Goal: Transaction & Acquisition: Purchase product/service

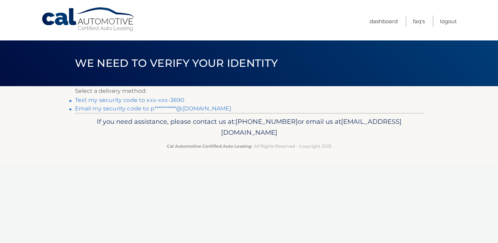
click at [147, 102] on link "Text my security code to xxx-xxx-3690" at bounding box center [130, 100] width 110 height 7
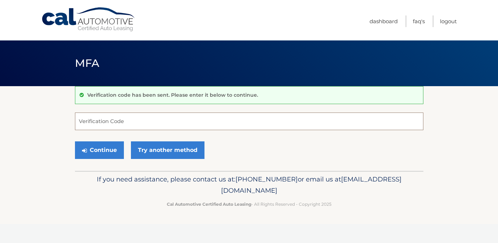
click at [143, 122] on input "Verification Code" at bounding box center [249, 122] width 348 height 18
click at [133, 121] on input "Verification Code" at bounding box center [249, 122] width 348 height 18
click at [148, 121] on input "Verification Code" at bounding box center [249, 122] width 348 height 18
type input "376557"
click at [100, 151] on button "Continue" at bounding box center [99, 150] width 49 height 18
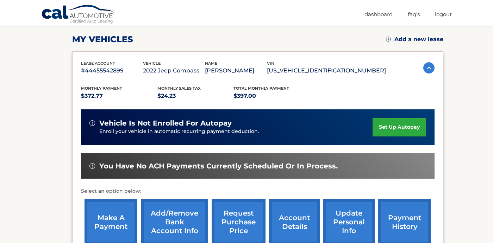
scroll to position [127, 0]
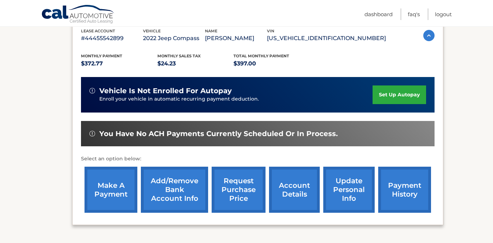
click at [109, 190] on link "make a payment" at bounding box center [110, 190] width 53 height 46
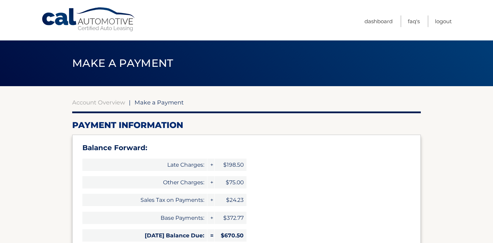
select select "ODA0NzZhYTAtNmFlZi00ODcwLThmYTgtM2FhYWFhZmExNGFm"
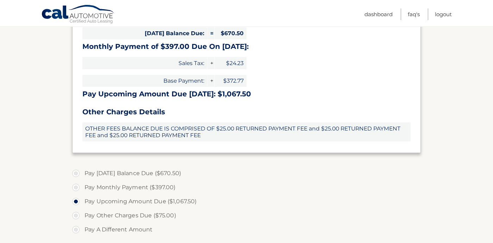
scroll to position [208, 0]
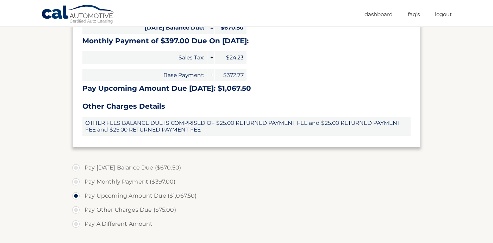
click at [76, 182] on label "Pay Monthly Payment ($397.00)" at bounding box center [246, 182] width 348 height 14
click at [76, 182] on input "Pay Monthly Payment ($397.00)" at bounding box center [78, 180] width 7 height 11
radio input "true"
type input "397.00"
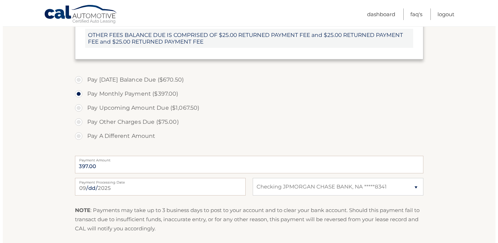
scroll to position [330, 0]
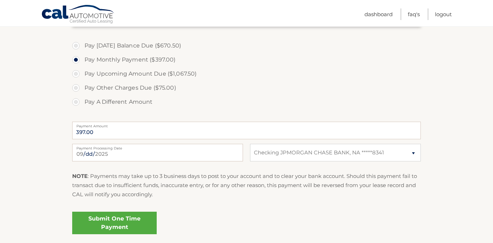
click at [125, 224] on link "Submit One Time Payment" at bounding box center [114, 223] width 84 height 23
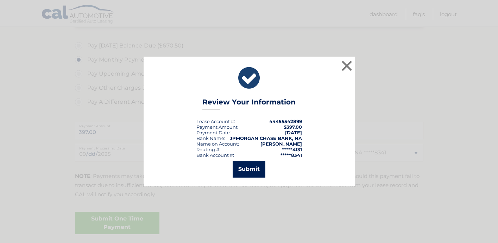
click at [250, 172] on button "Submit" at bounding box center [249, 169] width 33 height 17
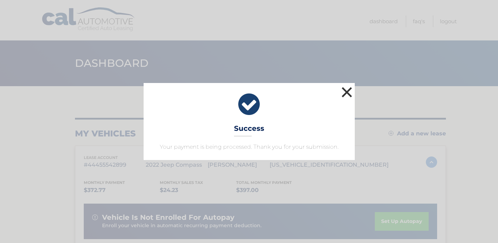
click at [344, 95] on button "×" at bounding box center [347, 92] width 14 height 14
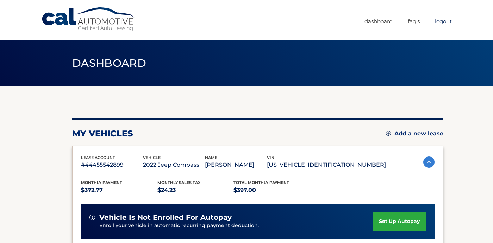
click at [441, 23] on link "Logout" at bounding box center [443, 21] width 17 height 12
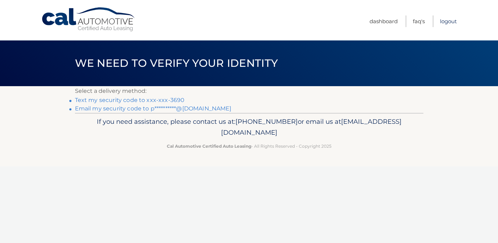
click at [444, 21] on link "Logout" at bounding box center [448, 21] width 17 height 12
